Goal: Use online tool/utility: Utilize a website feature to perform a specific function

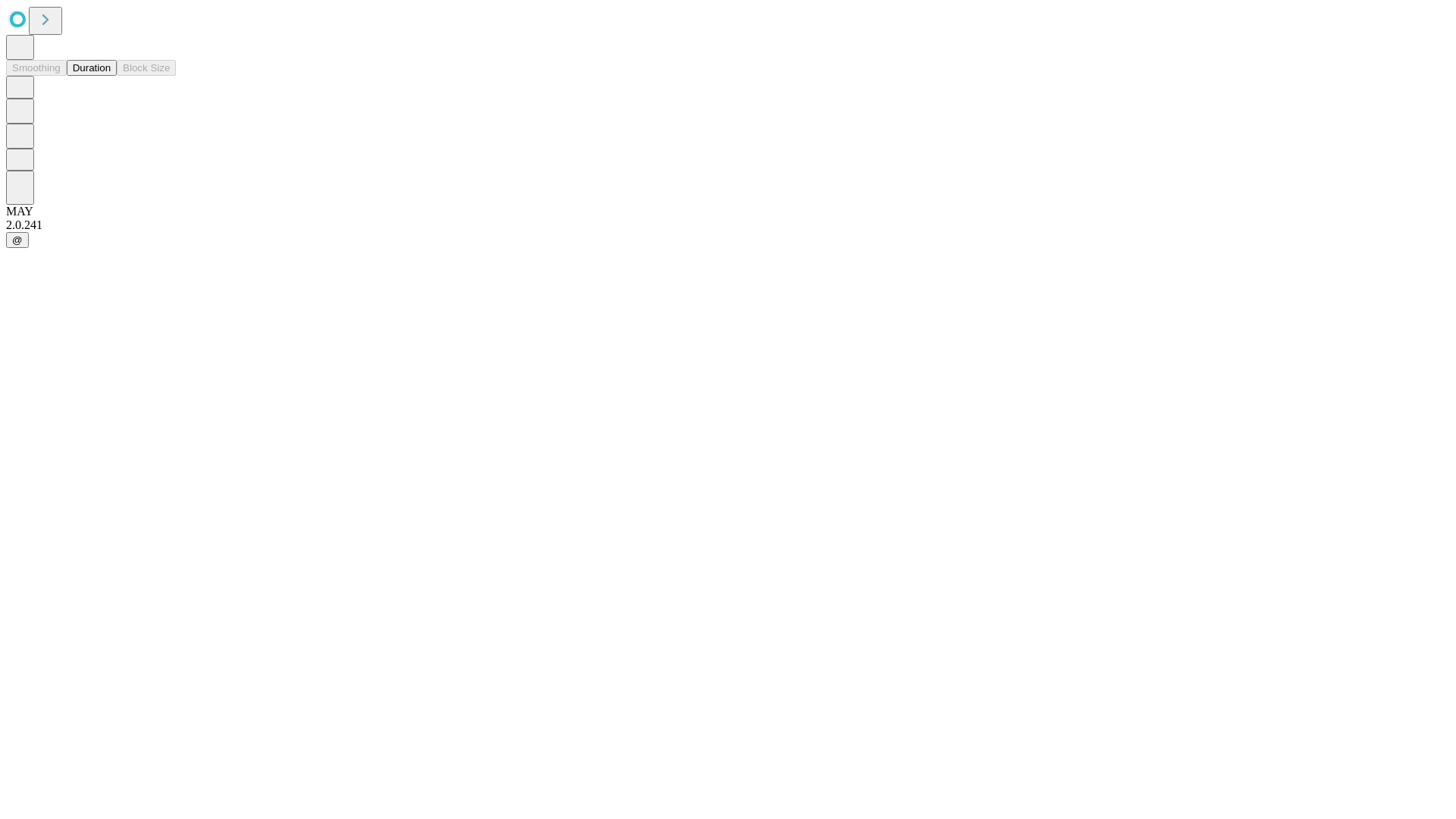
click at [111, 76] on button "Duration" at bounding box center [91, 68] width 50 height 16
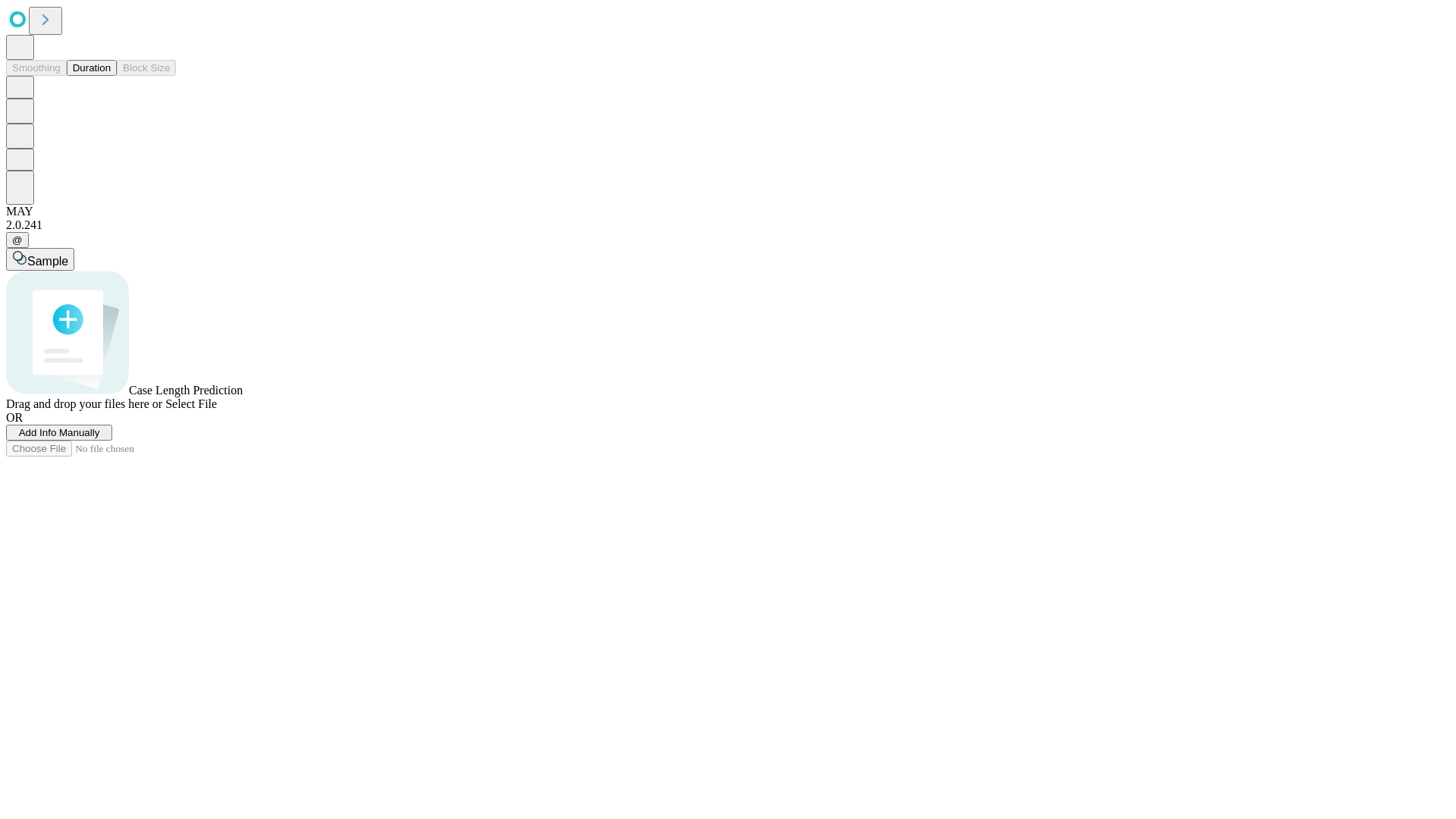
click at [217, 410] on span "Select File" at bounding box center [191, 403] width 51 height 13
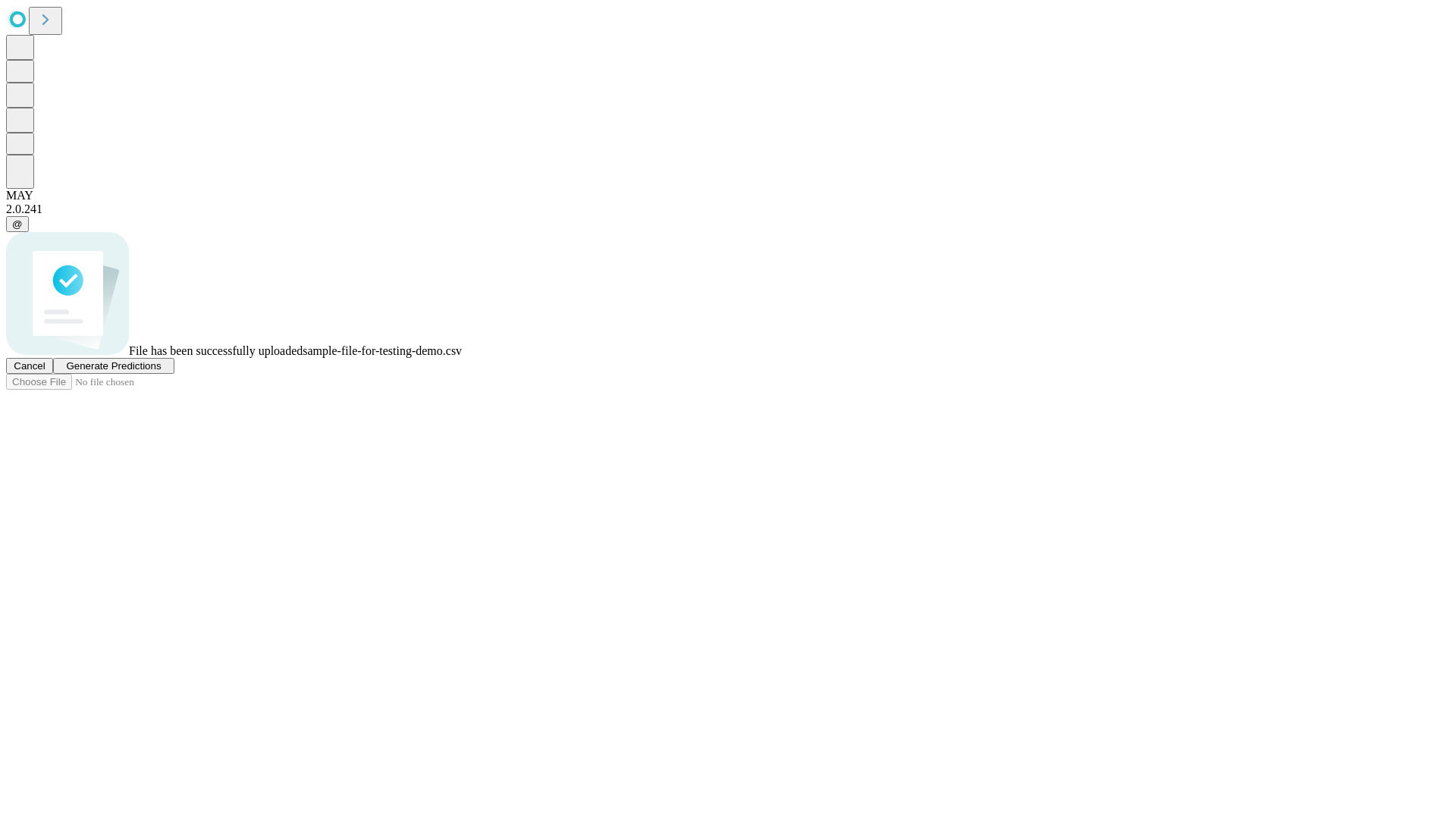
click at [160, 371] on span "Generate Predictions" at bounding box center [114, 365] width 95 height 11
